Goal: Communication & Community: Answer question/provide support

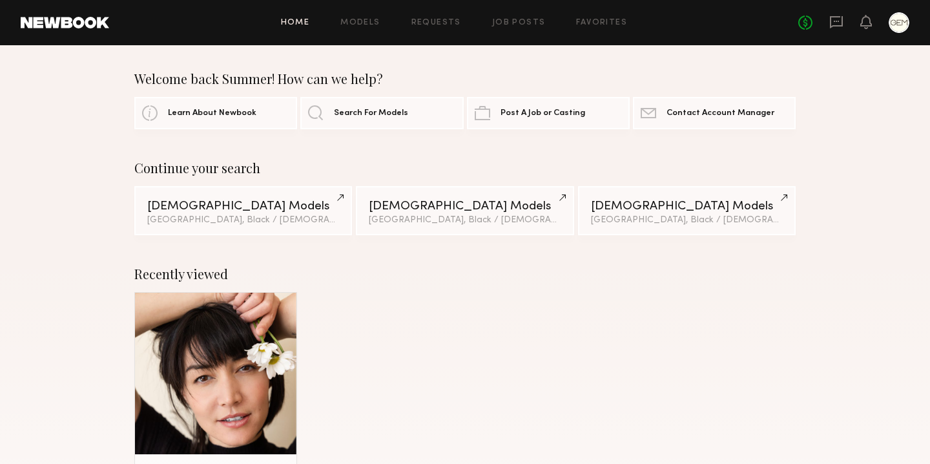
click at [464, 28] on div "Home Models Requests Job Posts Favorites Sign Out No fees up to $5,000" at bounding box center [509, 22] width 800 height 21
click at [446, 20] on link "Requests" at bounding box center [436, 23] width 50 height 8
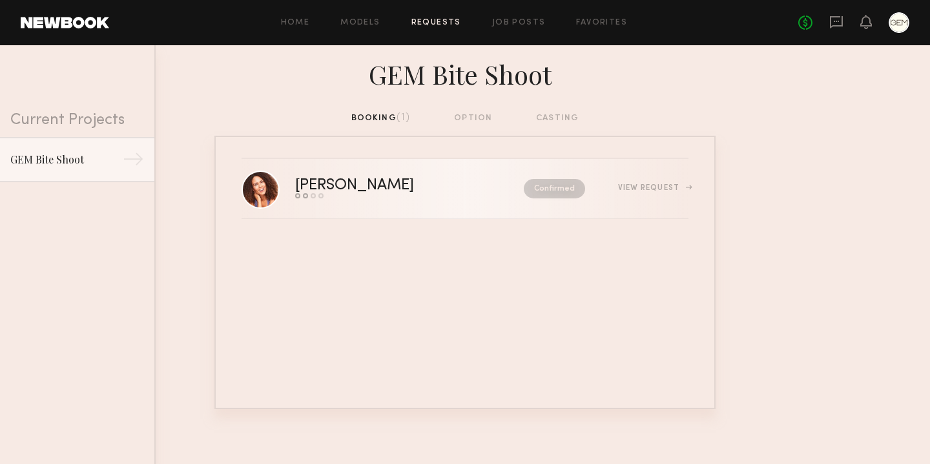
click at [408, 200] on link "[PERSON_NAME] Send request Model response Review hours worked Pay model Confirm…" at bounding box center [465, 189] width 447 height 60
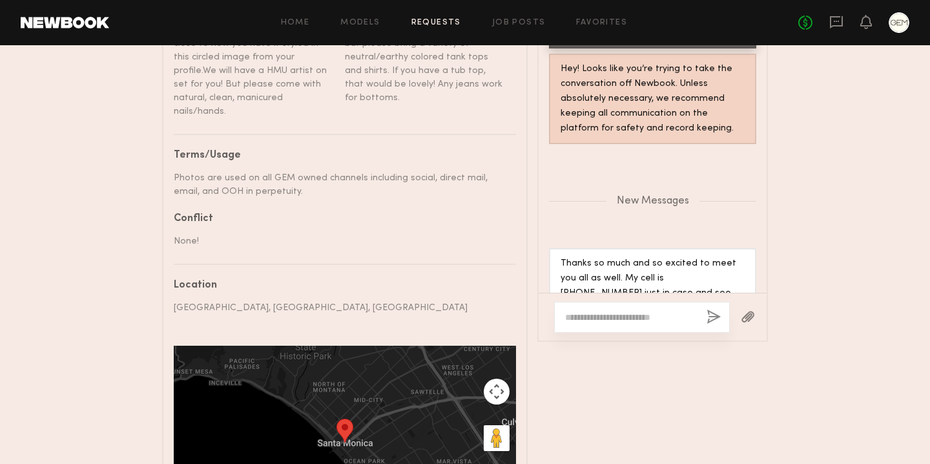
scroll to position [891, 0]
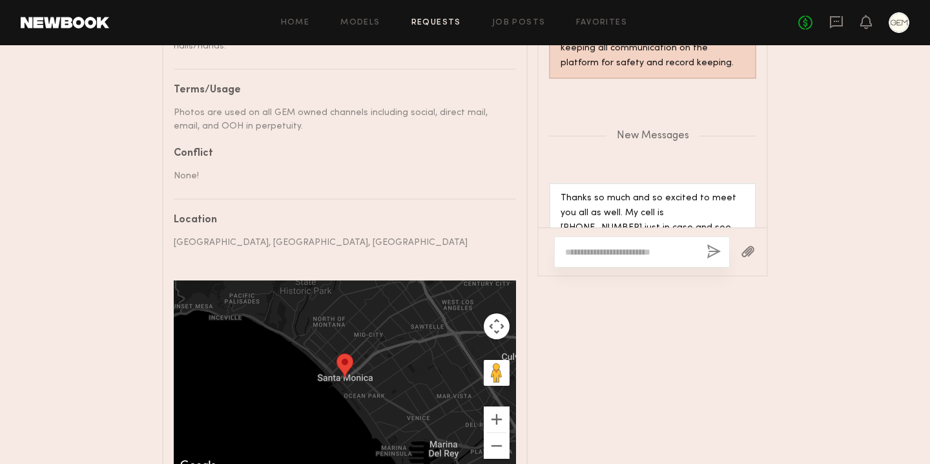
click at [618, 245] on textarea at bounding box center [630, 251] width 131 height 13
drag, startPoint x: 707, startPoint y: 179, endPoint x: 648, endPoint y: 180, distance: 58.8
click at [648, 191] on div "Thanks so much and so excited to meet you all as well. My cell is [PHONE_NUMBER…" at bounding box center [653, 220] width 184 height 59
copy div "203) 249-2879"
click at [639, 247] on textarea at bounding box center [630, 251] width 131 height 13
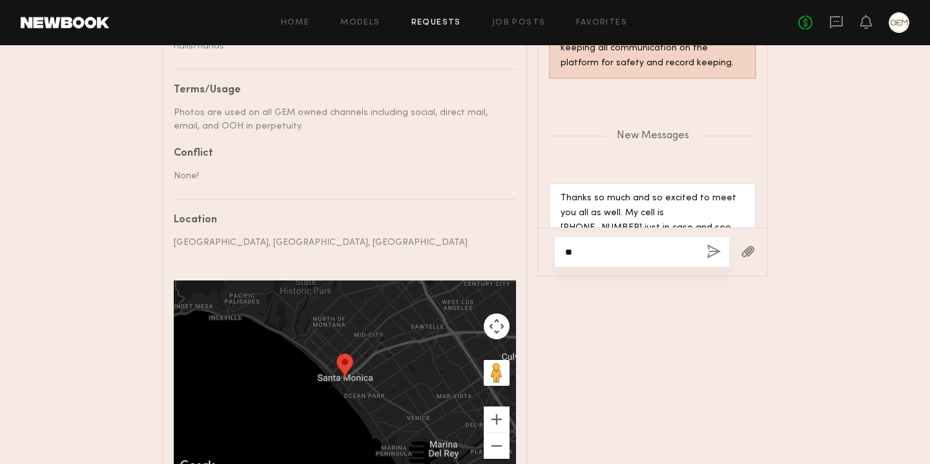
type textarea "*"
type textarea "**********"
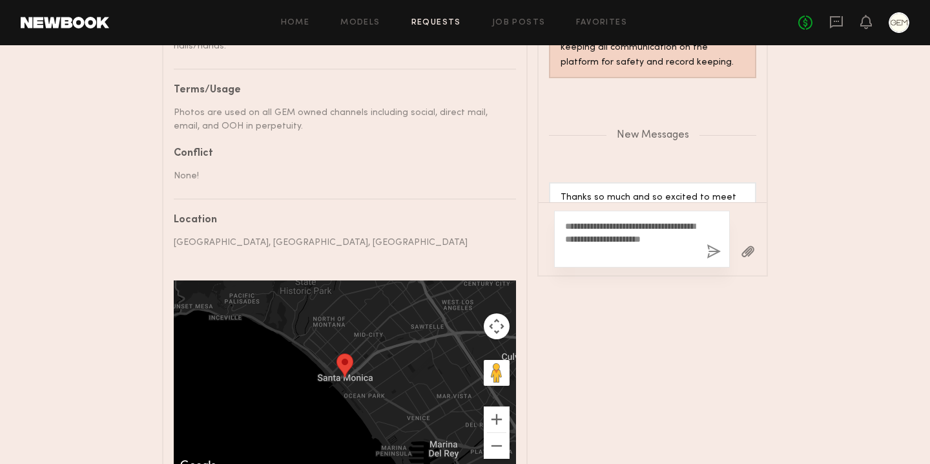
click at [716, 244] on button "button" at bounding box center [714, 252] width 14 height 16
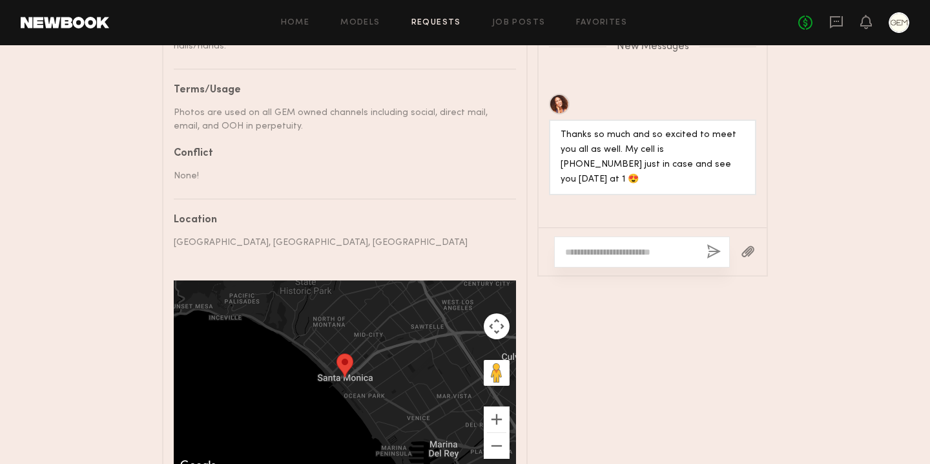
scroll to position [2050, 0]
